Goal: Register for event/course

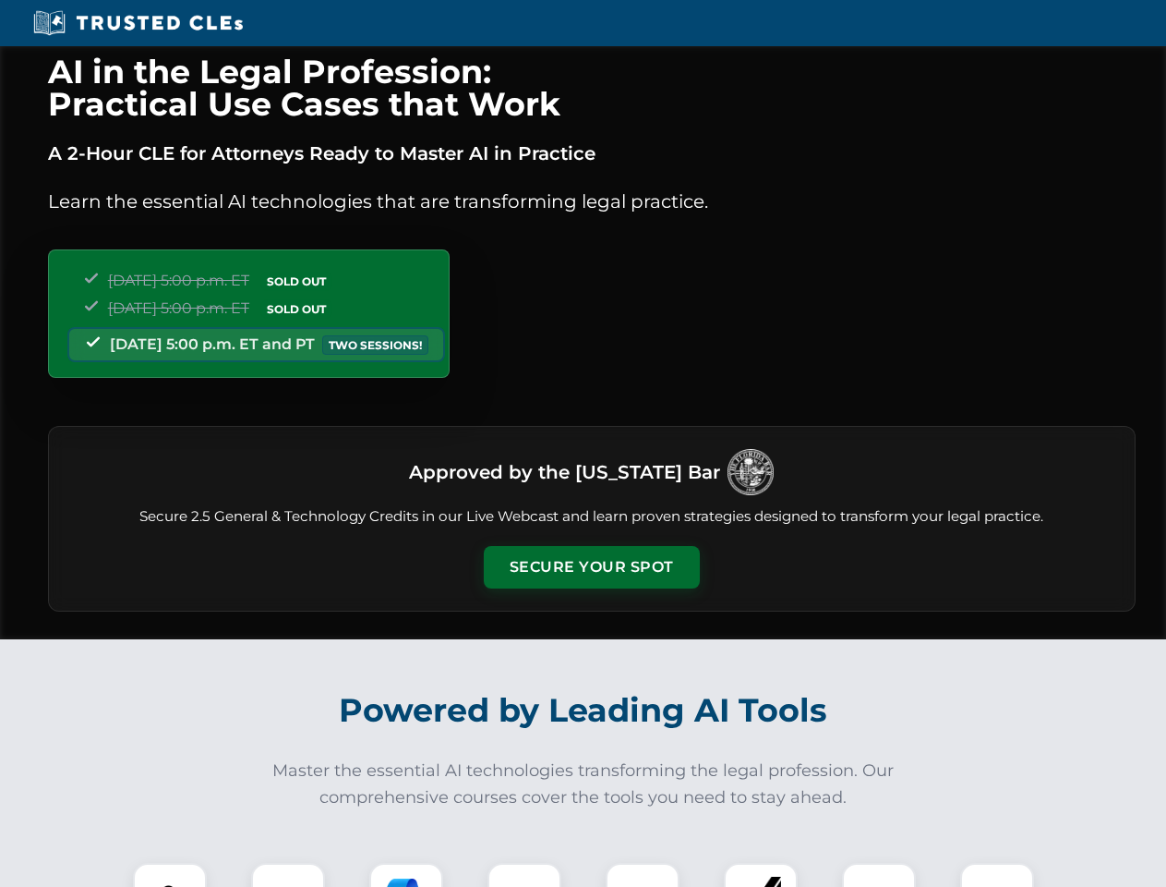
click at [591, 567] on button "Secure Your Spot" at bounding box center [592, 567] width 216 height 42
click at [170, 875] on img at bounding box center [170, 900] width 54 height 54
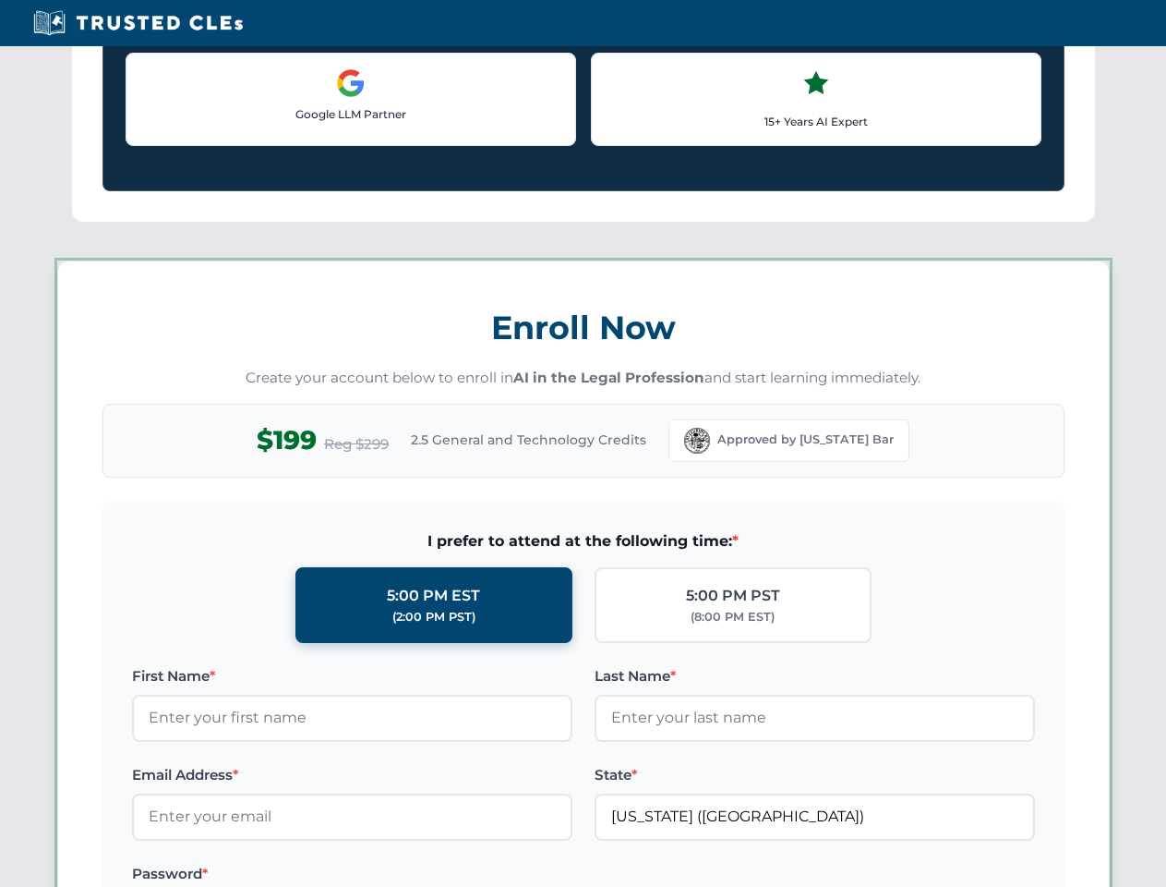
click at [406, 875] on label "Password *" at bounding box center [352, 874] width 441 height 22
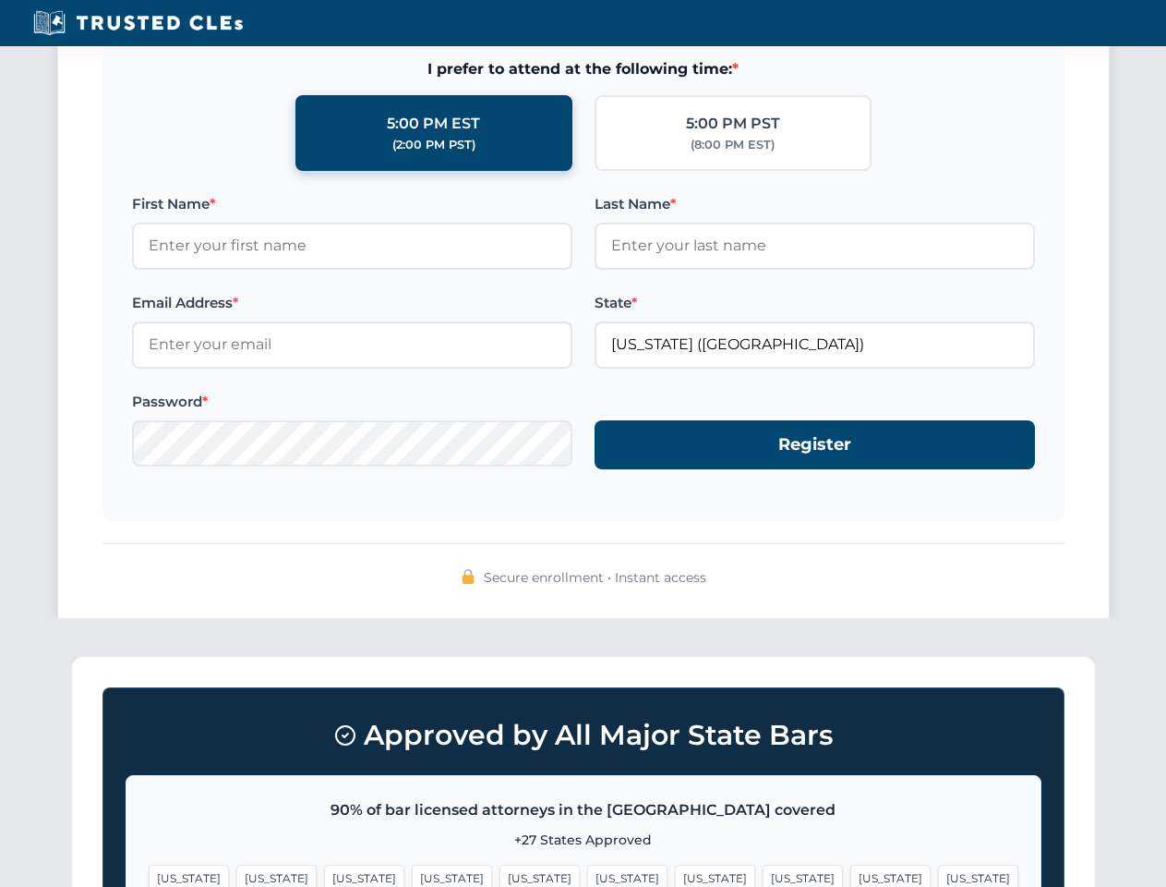
click at [851, 875] on span "[US_STATE]" at bounding box center [891, 877] width 80 height 27
